Goal: Task Accomplishment & Management: Use online tool/utility

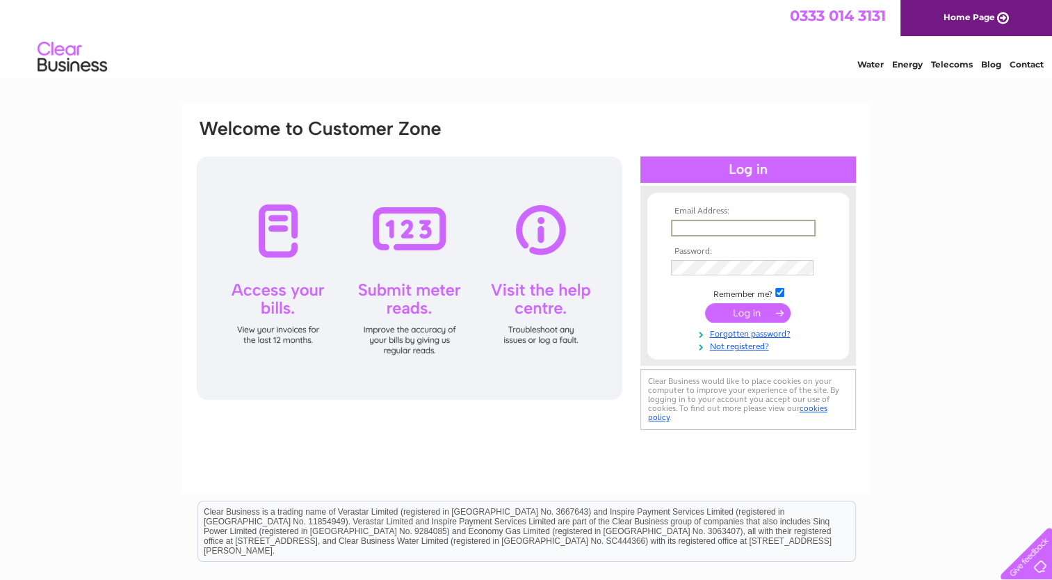
click at [681, 224] on input "text" at bounding box center [743, 228] width 145 height 17
type input "[EMAIL_ADDRESS][DOMAIN_NAME]"
click at [752, 307] on input "submit" at bounding box center [748, 311] width 86 height 19
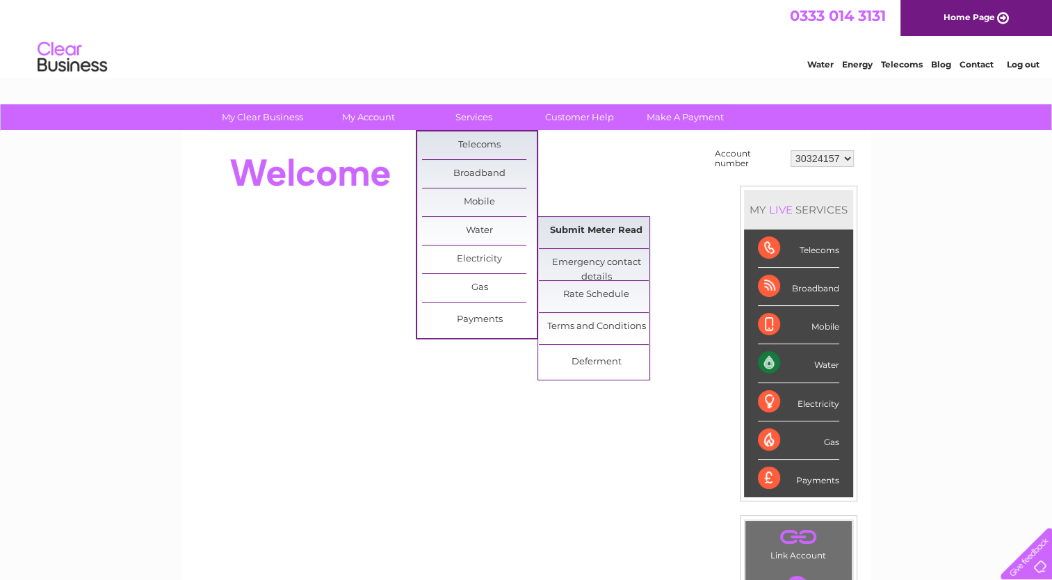
click at [578, 236] on link "Submit Meter Read" at bounding box center [596, 231] width 115 height 28
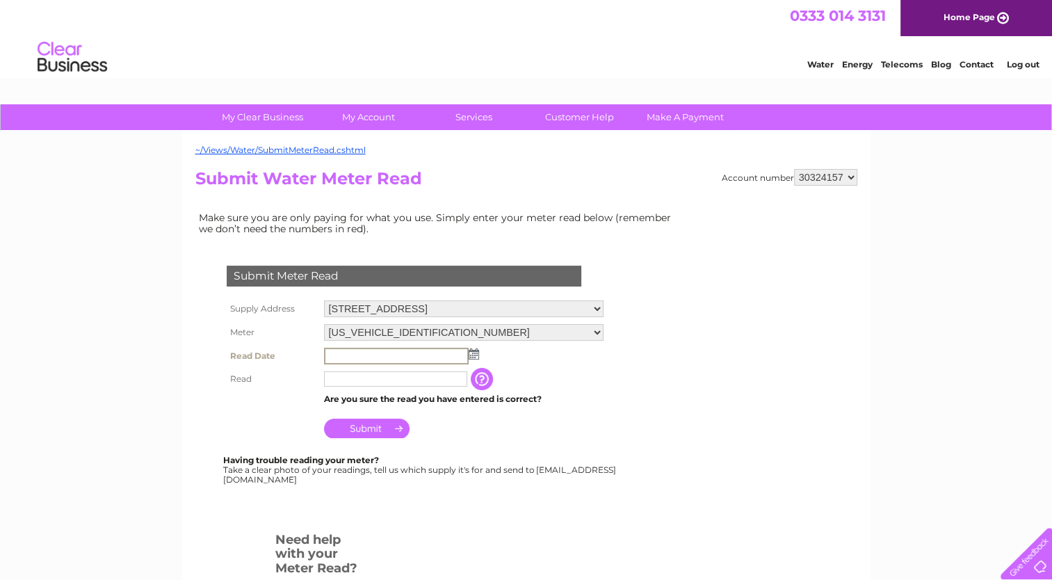
click at [386, 357] on input "text" at bounding box center [396, 356] width 145 height 17
click at [476, 351] on img at bounding box center [474, 353] width 10 height 11
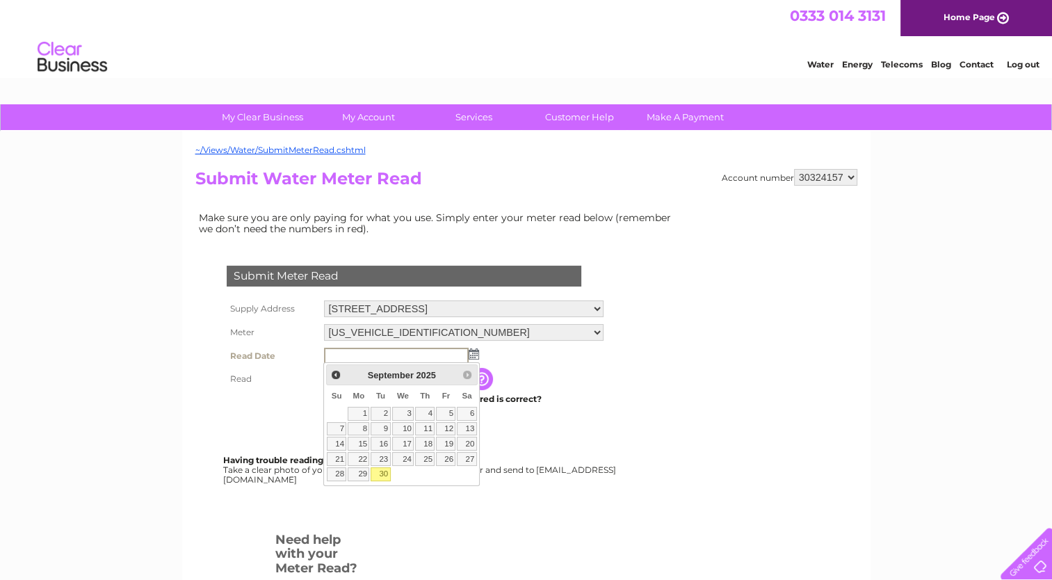
click at [384, 471] on link "30" at bounding box center [380, 474] width 19 height 14
type input "2025/09/30"
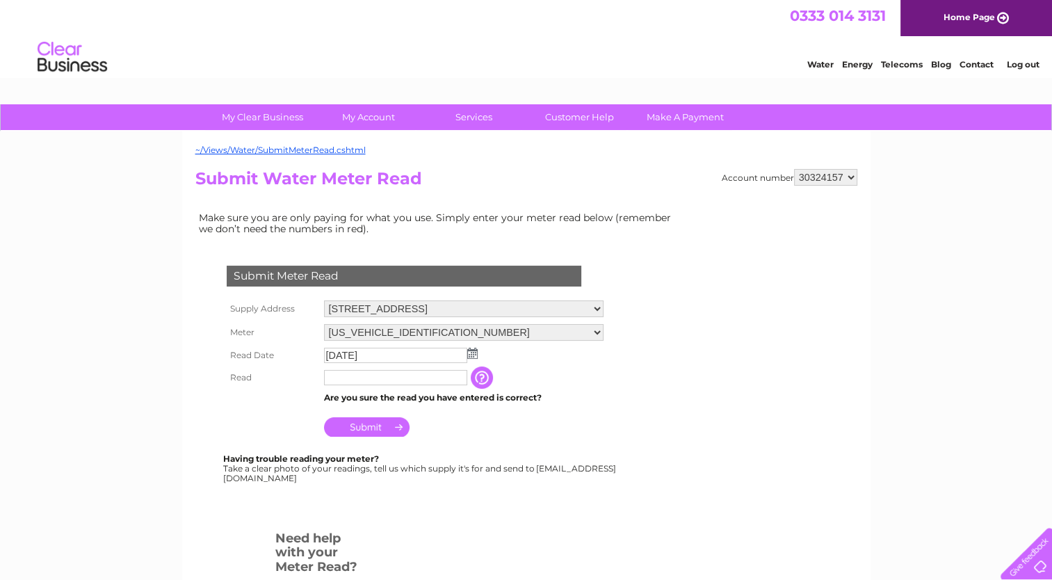
click at [353, 378] on input "text" at bounding box center [395, 377] width 143 height 15
type input "249"
click at [382, 428] on input "Submit" at bounding box center [367, 428] width 86 height 19
